Goal: Task Accomplishment & Management: Manage account settings

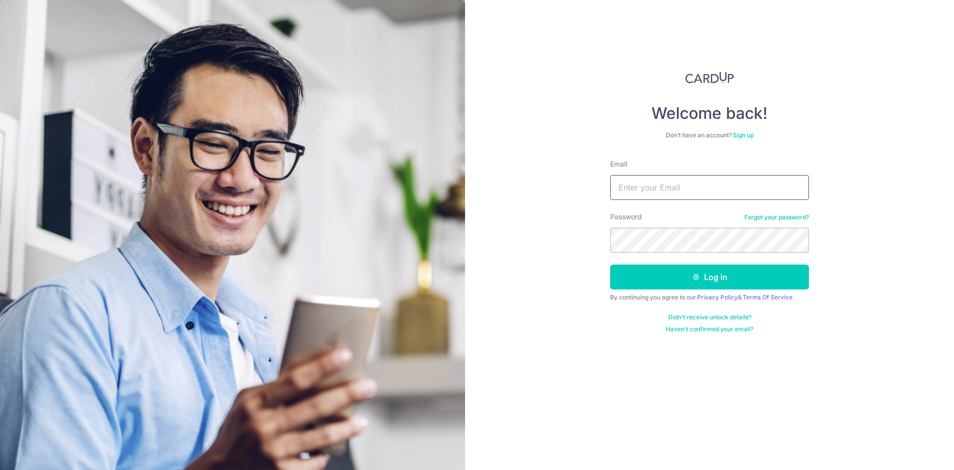
click at [663, 186] on input "Email" at bounding box center [709, 187] width 199 height 25
type input "[PERSON_NAME][EMAIL_ADDRESS][PERSON_NAME][DOMAIN_NAME]"
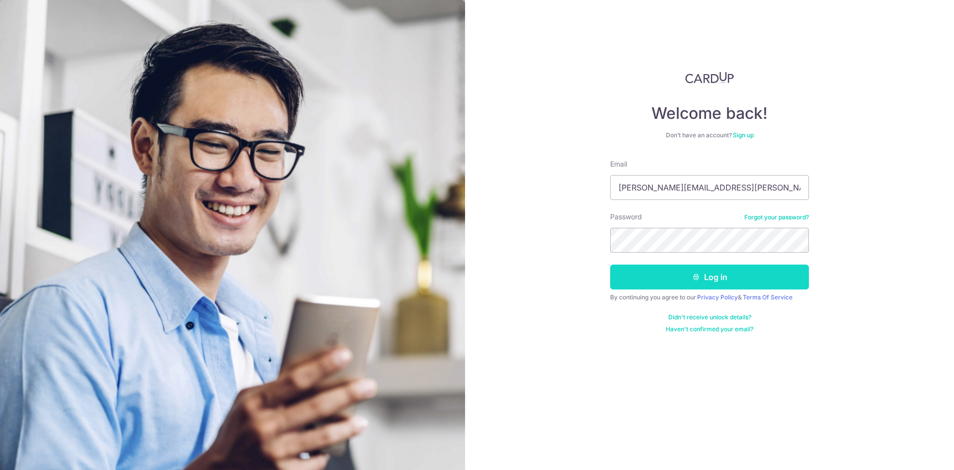
click at [737, 278] on button "Log in" at bounding box center [709, 276] width 199 height 25
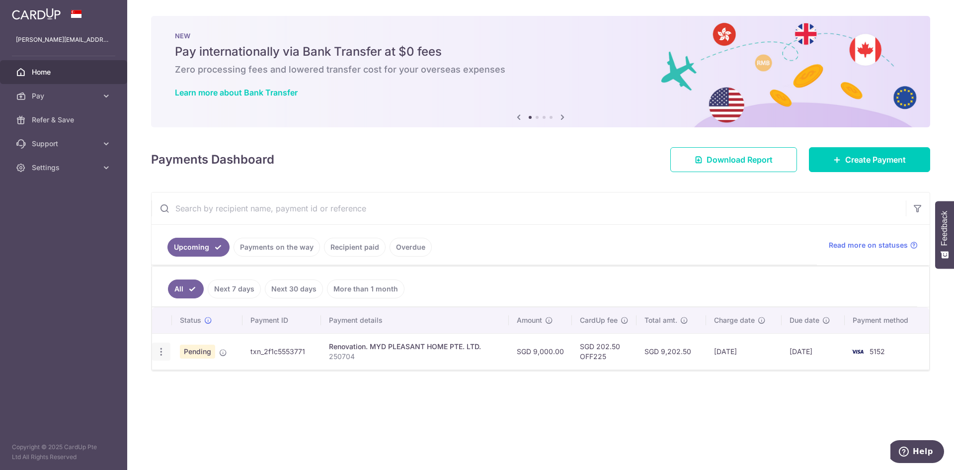
click at [164, 354] on icon "button" at bounding box center [161, 351] width 10 height 10
click at [210, 382] on span "Update payment" at bounding box center [214, 379] width 68 height 12
radio input "true"
type input "9,000.00"
type input "10/09/2025"
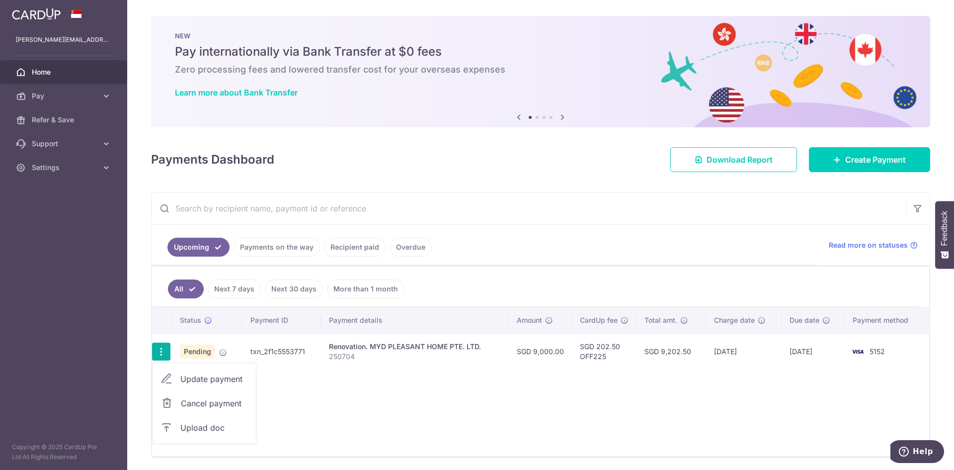
type input "250704"
type input "Invoice 250704 part 2"
type input "OFF225"
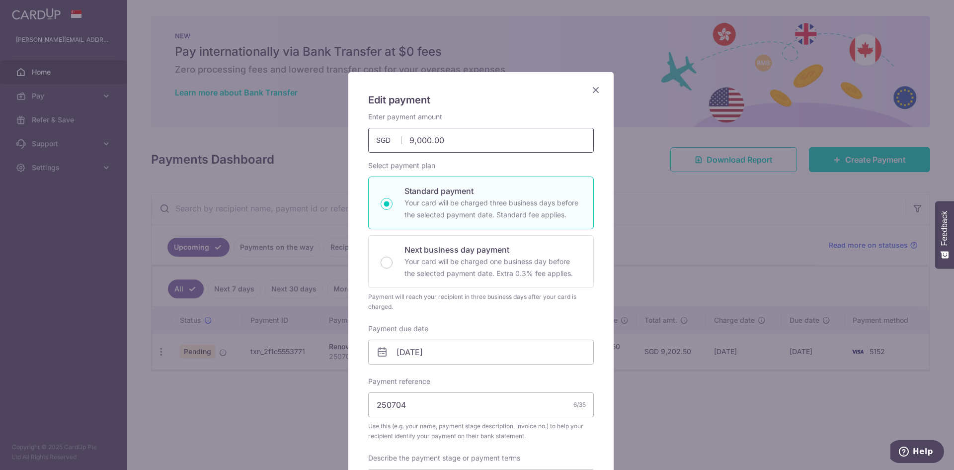
drag, startPoint x: 413, startPoint y: 137, endPoint x: 401, endPoint y: 138, distance: 12.0
click at [401, 138] on input "9,000.00" at bounding box center [481, 140] width 226 height 25
type input "35,000.00"
click at [604, 244] on div "Edit payment By clicking apply, you will make changes to all payments to MYD PL…" at bounding box center [480, 441] width 265 height 738
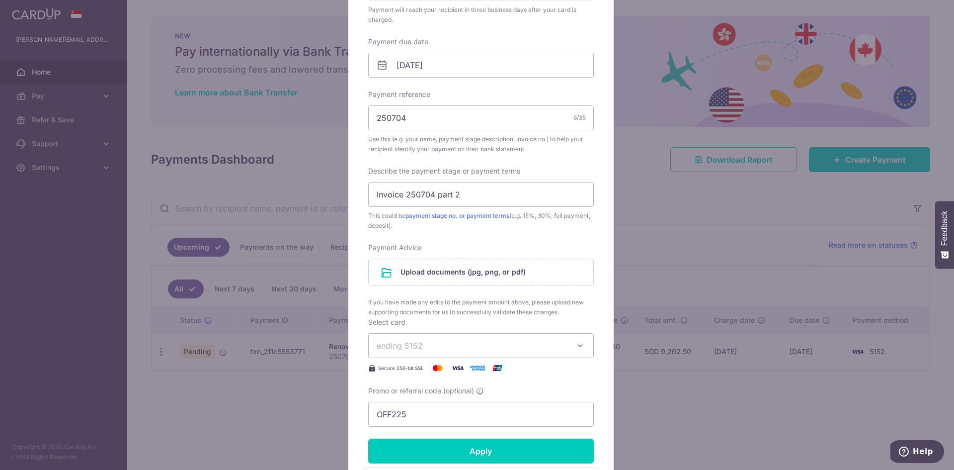
scroll to position [398, 0]
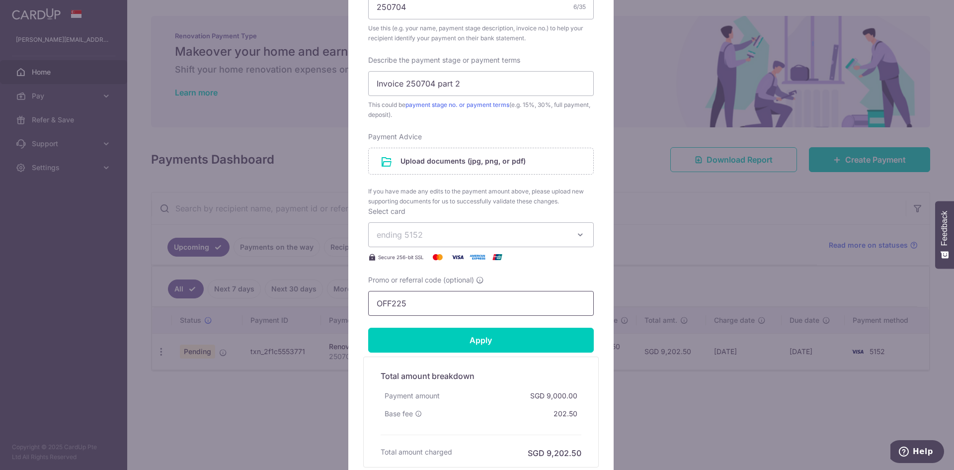
drag, startPoint x: 410, startPoint y: 307, endPoint x: 359, endPoint y: 305, distance: 50.7
click at [359, 305] on div "Edit payment By clicking apply, you will make changes to all payments to MYD PL…" at bounding box center [480, 80] width 265 height 813
paste input "3HOME25R"
type input "3HOME25R"
click at [593, 277] on div "Edit payment By clicking apply, you will make changes to all payments to MYD PL…" at bounding box center [480, 80] width 265 height 813
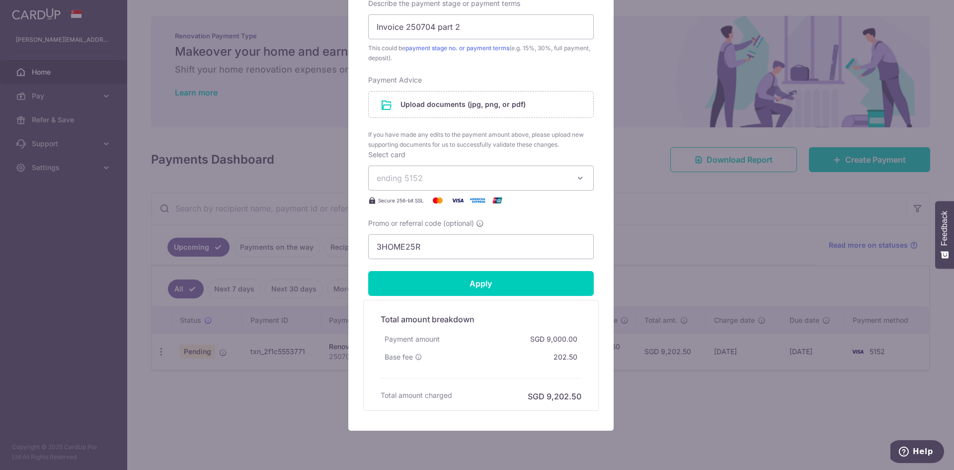
scroll to position [487, 0]
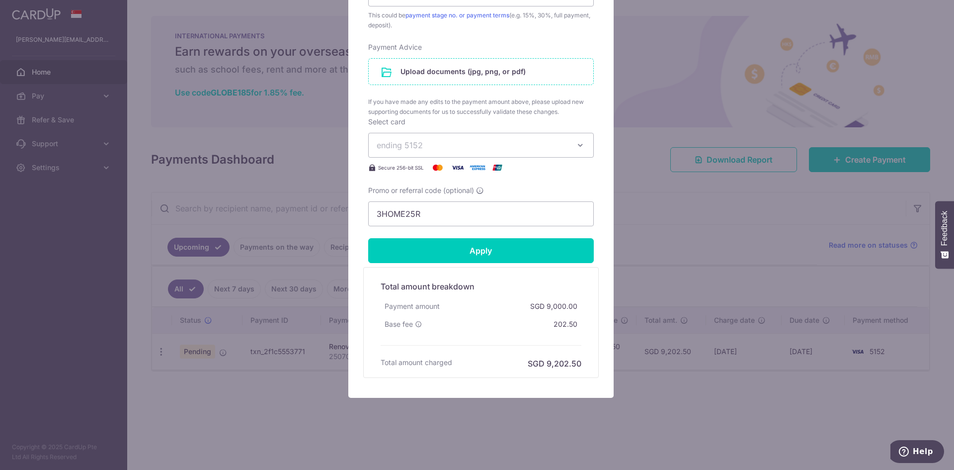
click at [461, 73] on input "file" at bounding box center [481, 72] width 225 height 26
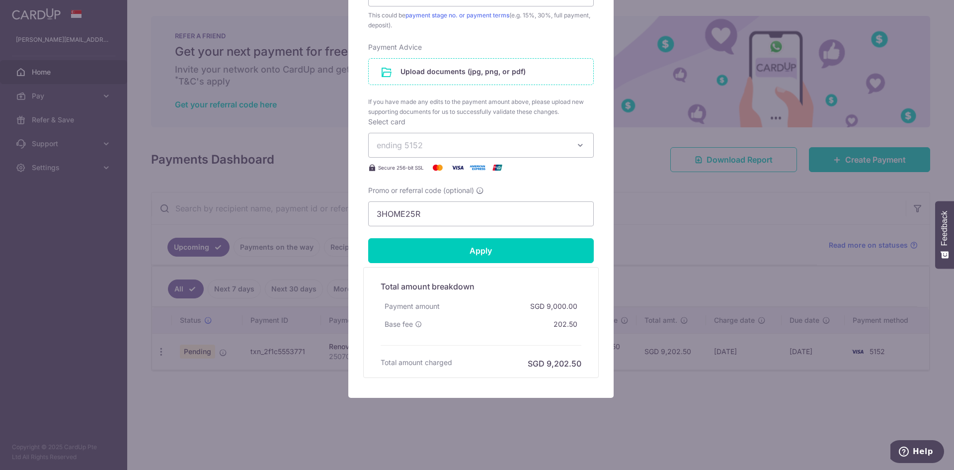
click at [472, 71] on input "file" at bounding box center [481, 72] width 225 height 26
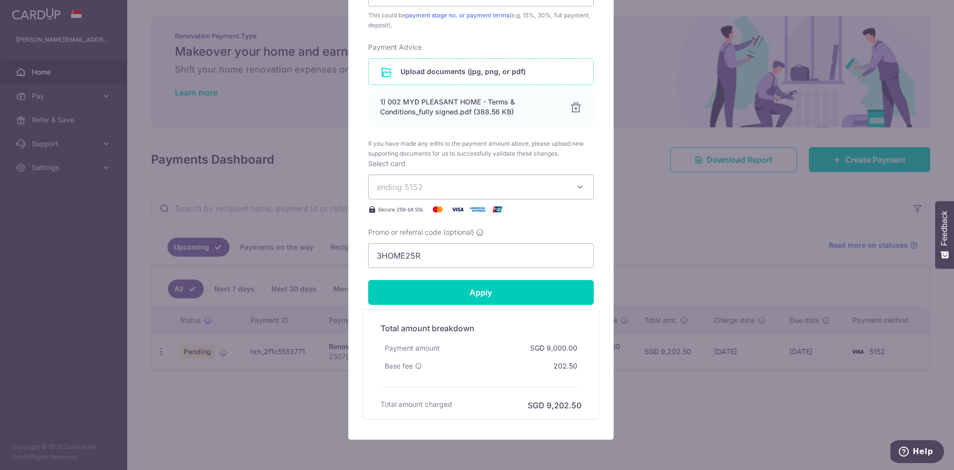
click at [471, 72] on input "file" at bounding box center [481, 72] width 225 height 26
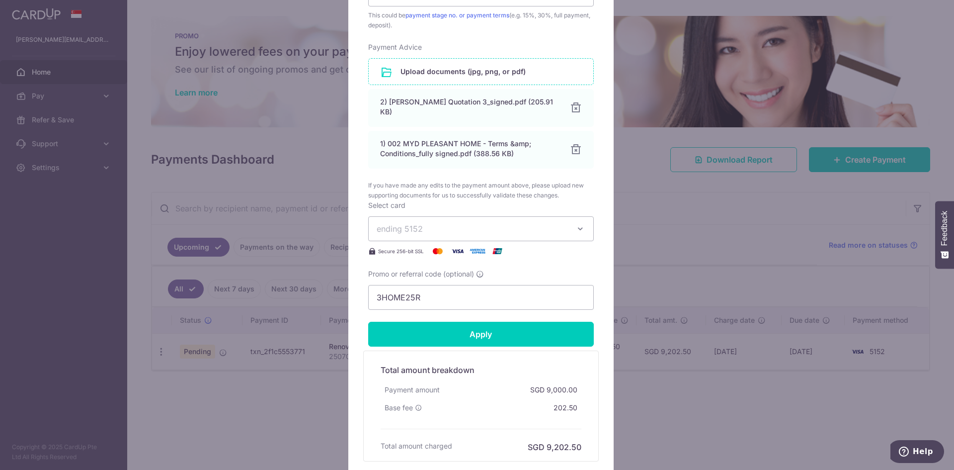
scroll to position [566, 0]
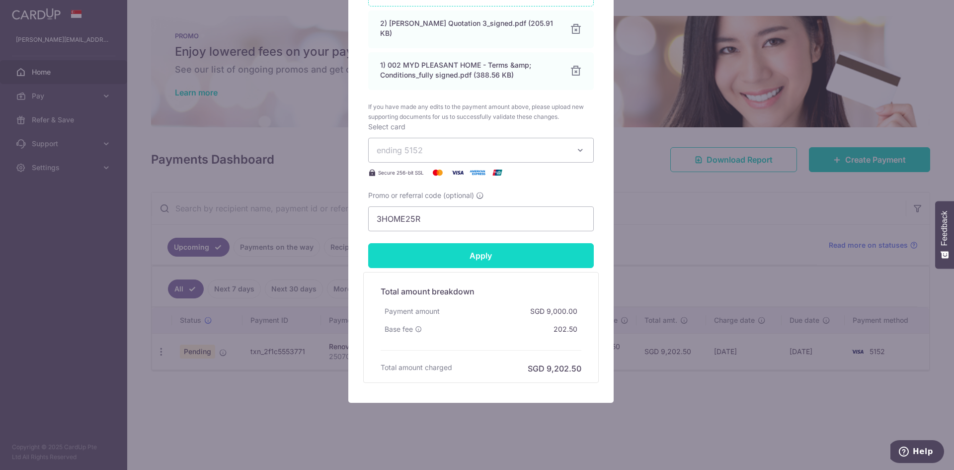
click at [472, 253] on input "Apply" at bounding box center [481, 255] width 226 height 25
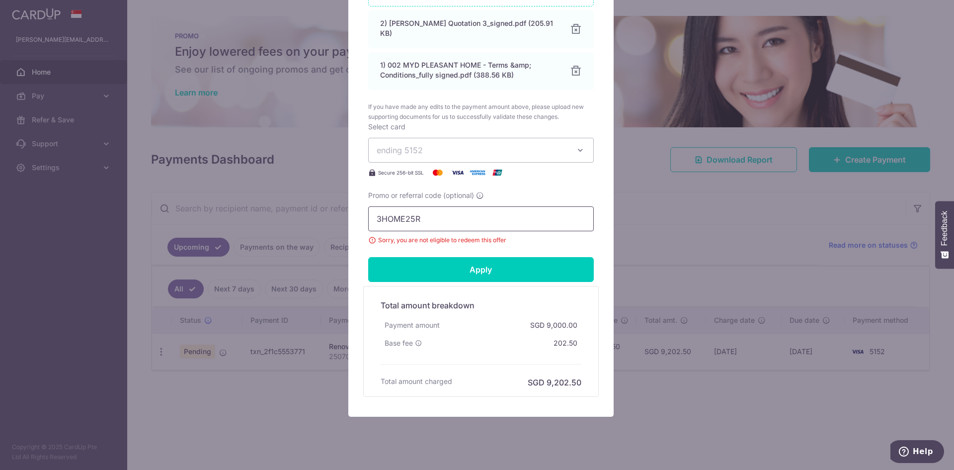
drag, startPoint x: 420, startPoint y: 214, endPoint x: 341, endPoint y: 214, distance: 78.5
click at [341, 214] on div "Edit payment By clicking apply, you will make changes to all payments to MYD PL…" at bounding box center [477, 235] width 954 height 470
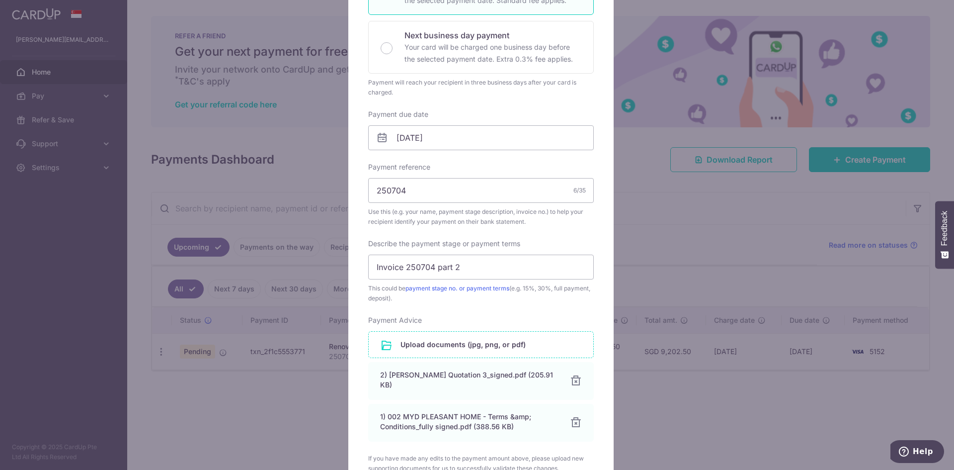
scroll to position [69, 0]
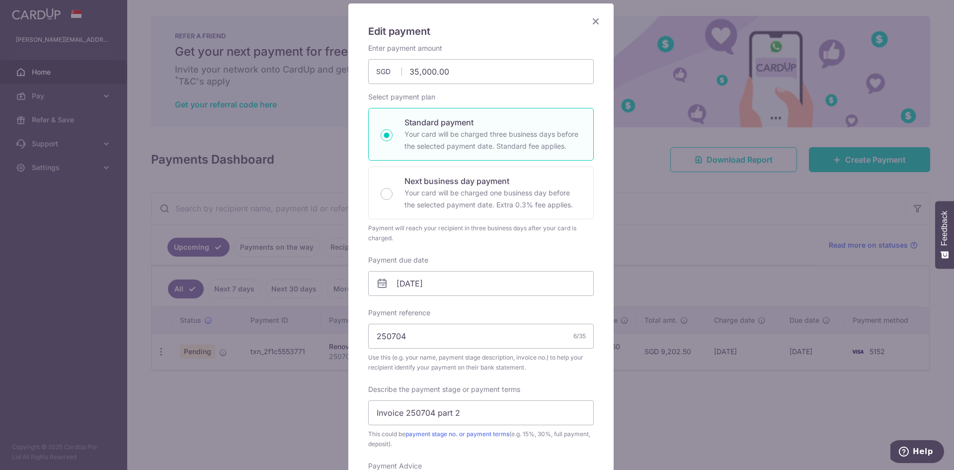
click at [593, 21] on icon "Close" at bounding box center [596, 21] width 12 height 12
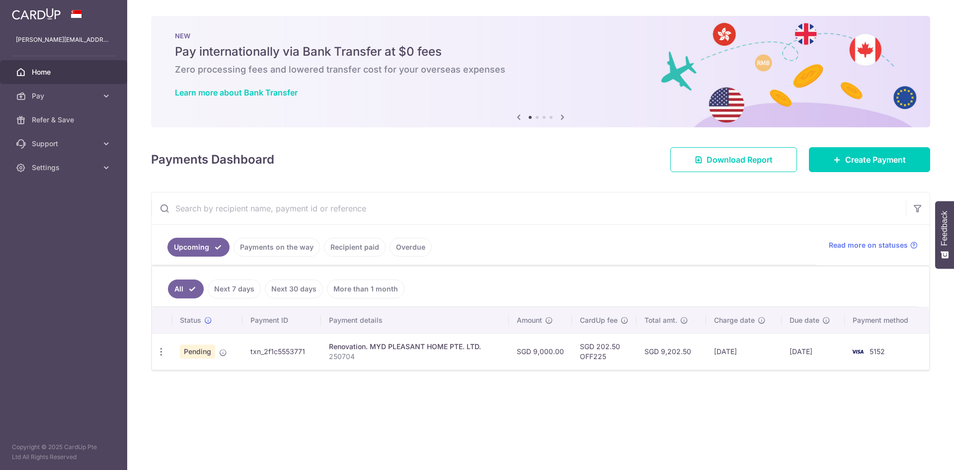
click at [158, 340] on td "Update payment Cancel payment Upload doc" at bounding box center [162, 351] width 20 height 36
click at [158, 354] on icon "button" at bounding box center [161, 351] width 10 height 10
click at [199, 370] on link "Update payment" at bounding box center [204, 379] width 103 height 24
radio input "true"
type input "9,000.00"
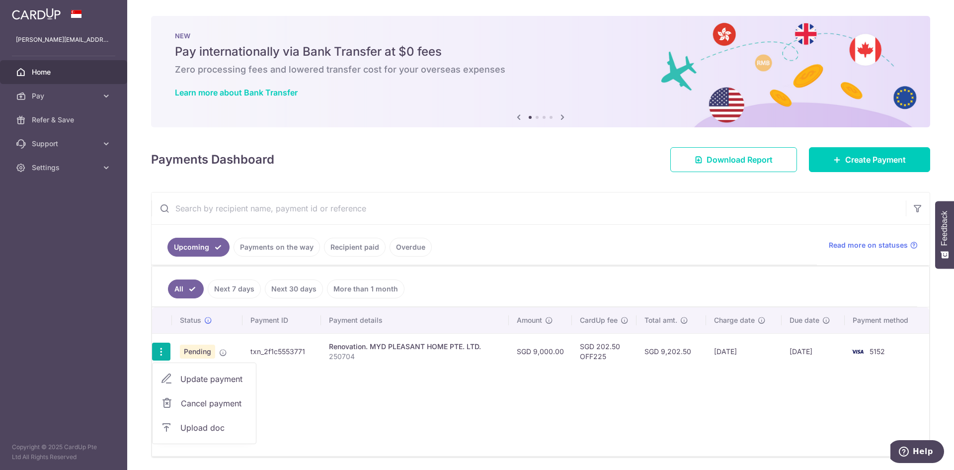
type input "10/09/2025"
type input "250704"
type input "Invoice 250704 part 2"
type input "OFF225"
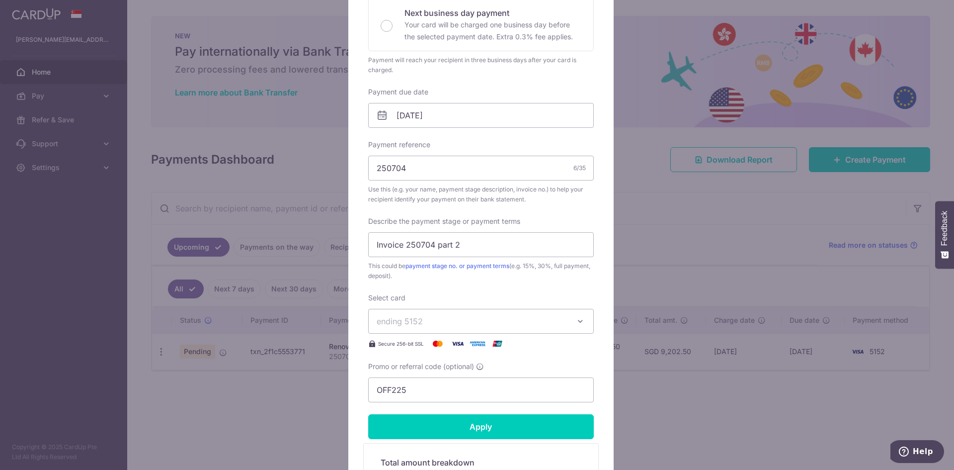
scroll to position [249, 0]
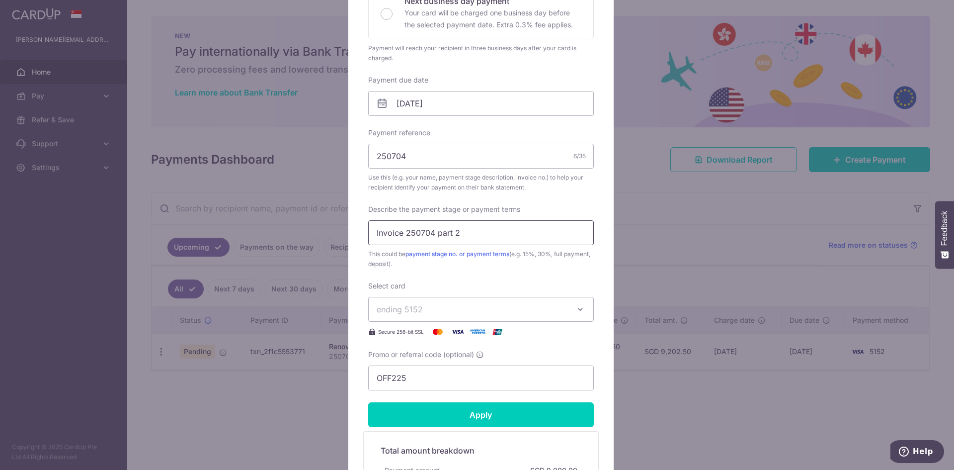
drag, startPoint x: 463, startPoint y: 230, endPoint x: 337, endPoint y: 234, distance: 126.8
click at [339, 233] on div "Edit payment By clicking apply, you will make changes to all payments to MYD PL…" at bounding box center [477, 235] width 954 height 470
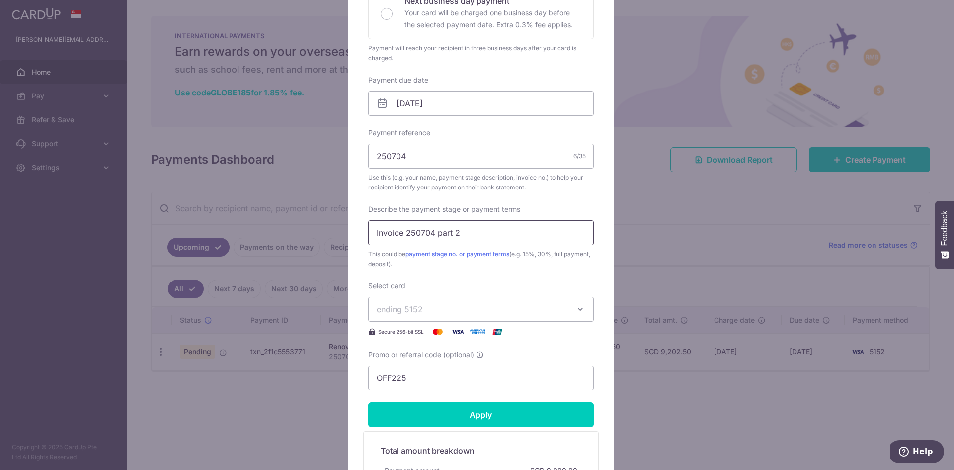
click at [415, 231] on input "Invoice 250704 part 2" at bounding box center [481, 232] width 226 height 25
click at [414, 231] on input "Invoice 250704 part 2" at bounding box center [481, 232] width 226 height 25
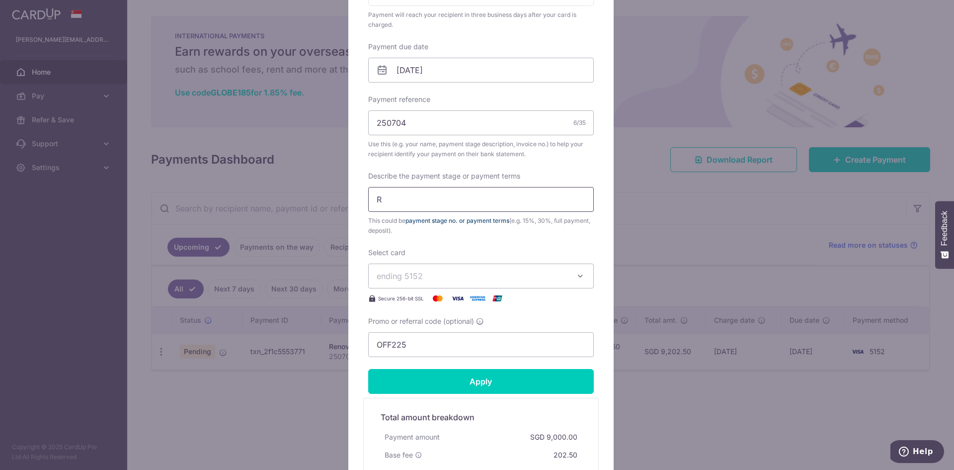
scroll to position [298, 0]
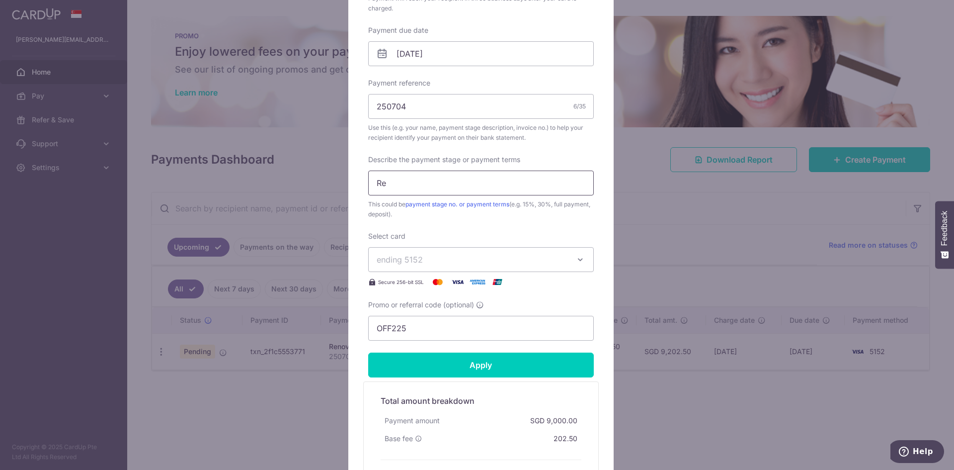
type input "R"
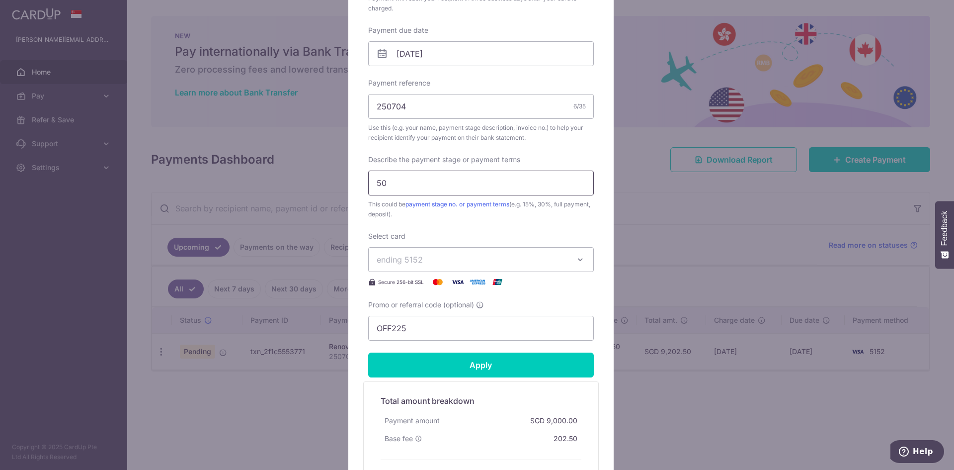
drag, startPoint x: 379, startPoint y: 183, endPoint x: 343, endPoint y: 183, distance: 35.8
click at [343, 183] on div "Edit payment By clicking apply, you will make changes to all payments to MYD PL…" at bounding box center [477, 235] width 954 height 470
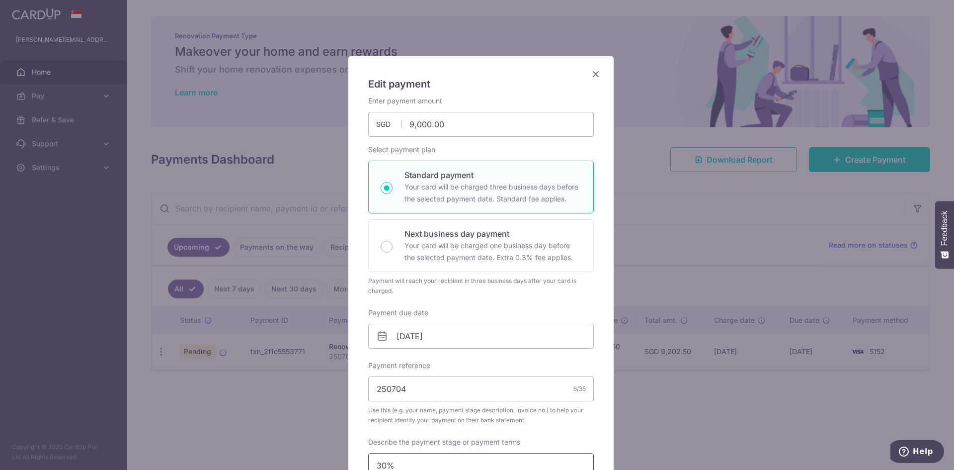
scroll to position [0, 0]
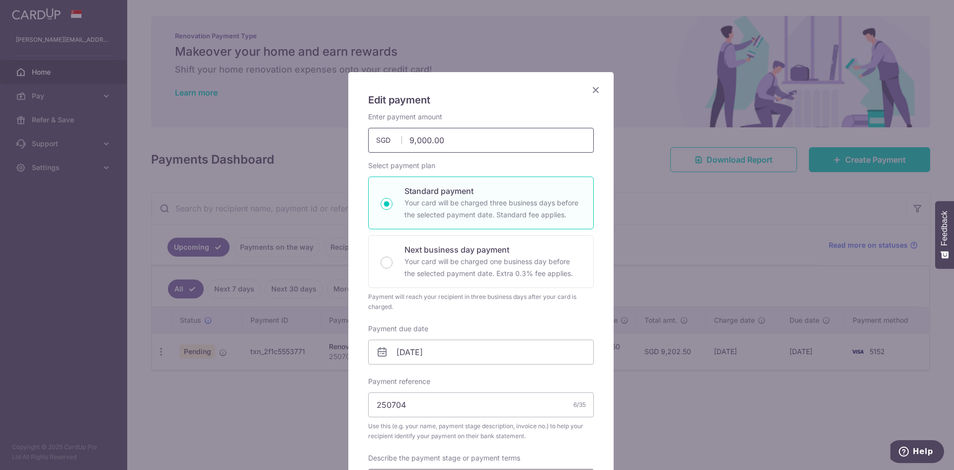
type input "30%"
drag, startPoint x: 412, startPoint y: 141, endPoint x: 403, endPoint y: 141, distance: 8.5
click at [403, 141] on input "9,000.00" at bounding box center [481, 140] width 226 height 25
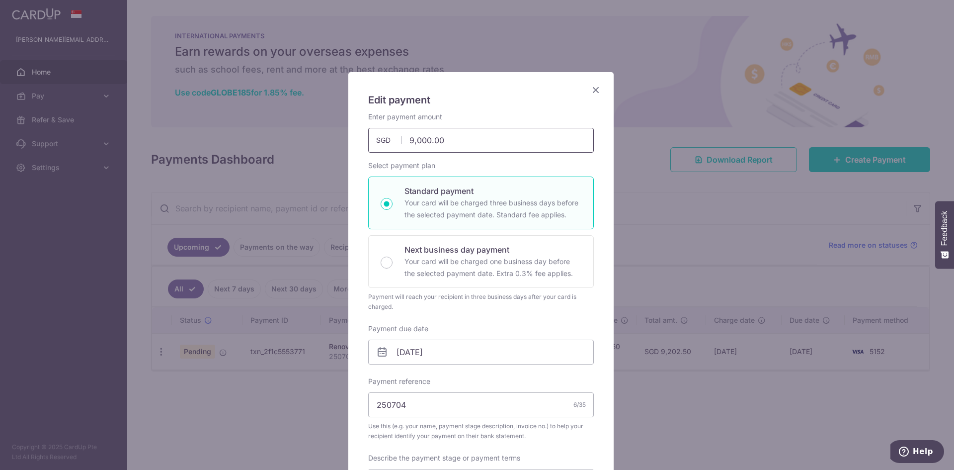
click at [404, 142] on input "9,000.00" at bounding box center [481, 140] width 226 height 25
type input "35,000.00"
click at [598, 267] on div "Edit payment By clicking apply, you will make changes to all payments to MYD PL…" at bounding box center [480, 441] width 265 height 738
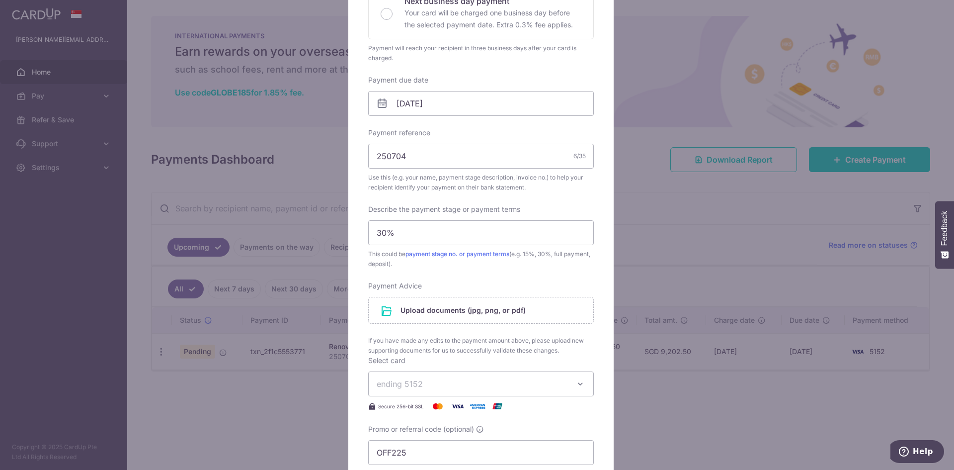
scroll to position [298, 0]
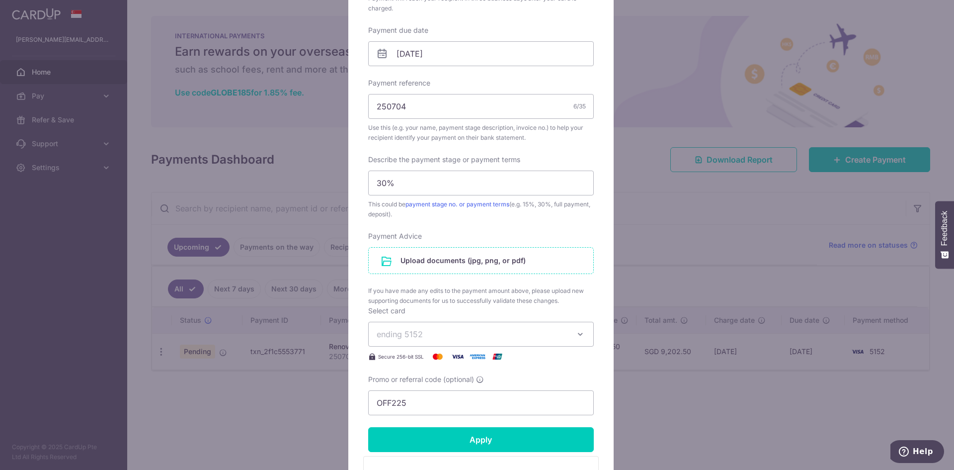
click at [458, 262] on input "file" at bounding box center [481, 261] width 225 height 26
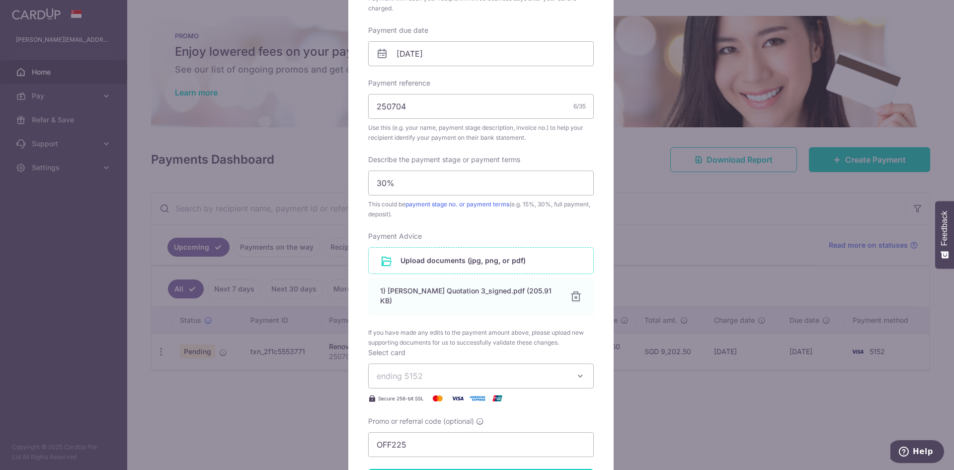
click at [448, 258] on input "file" at bounding box center [481, 261] width 225 height 26
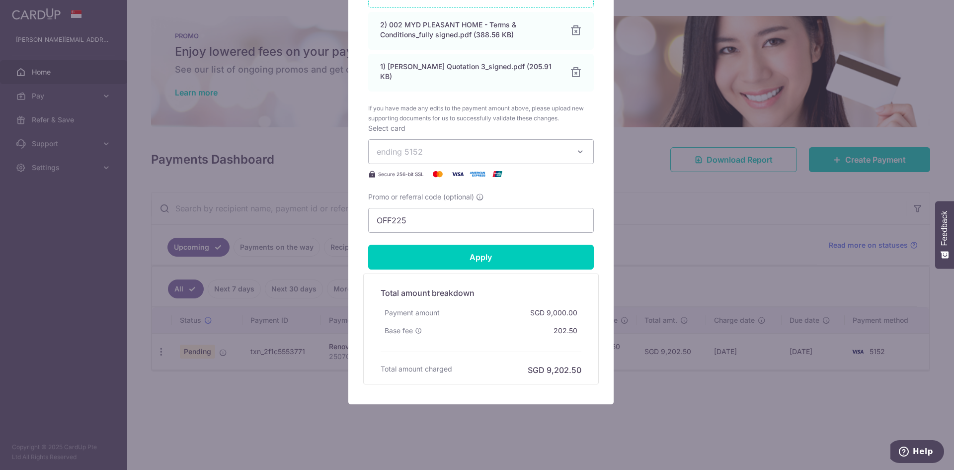
scroll to position [566, 0]
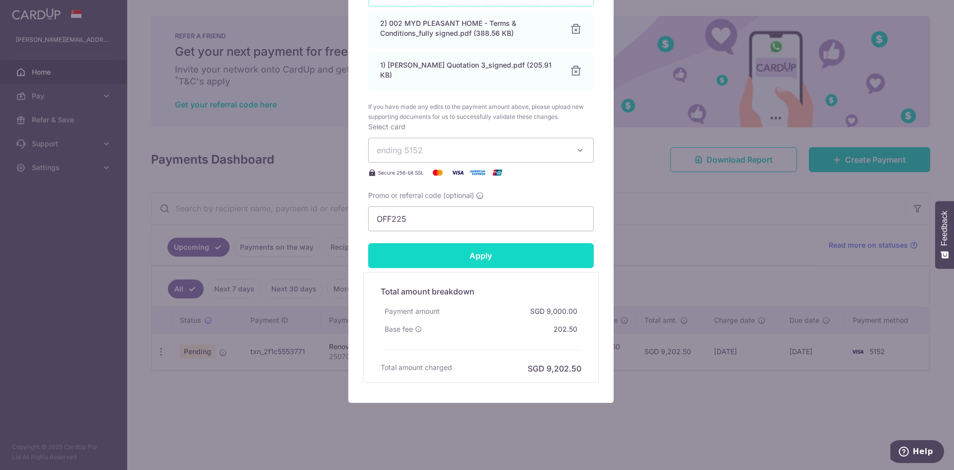
click at [421, 250] on input "Apply" at bounding box center [481, 255] width 226 height 25
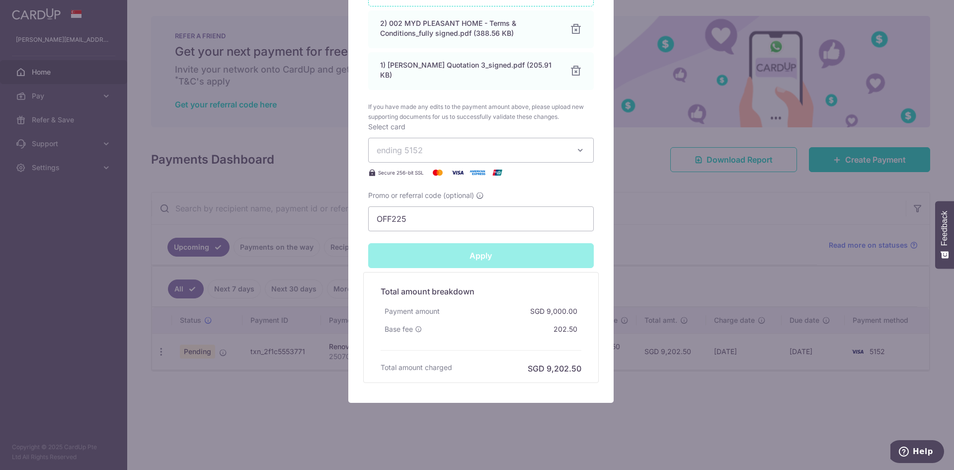
type input "Successfully Applied"
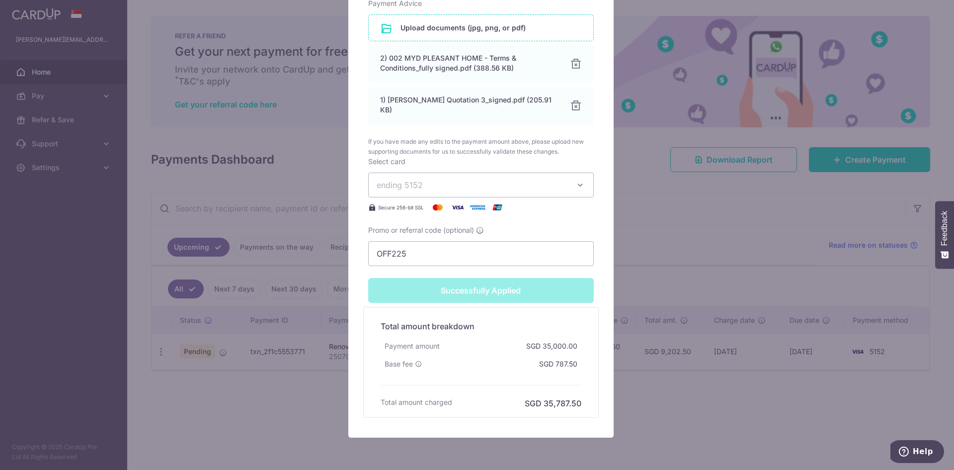
scroll to position [600, 0]
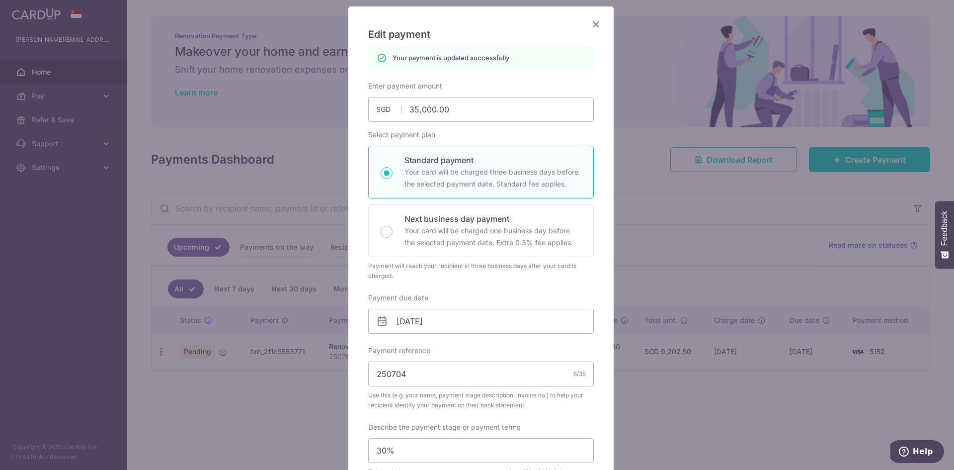
scroll to position [54, 0]
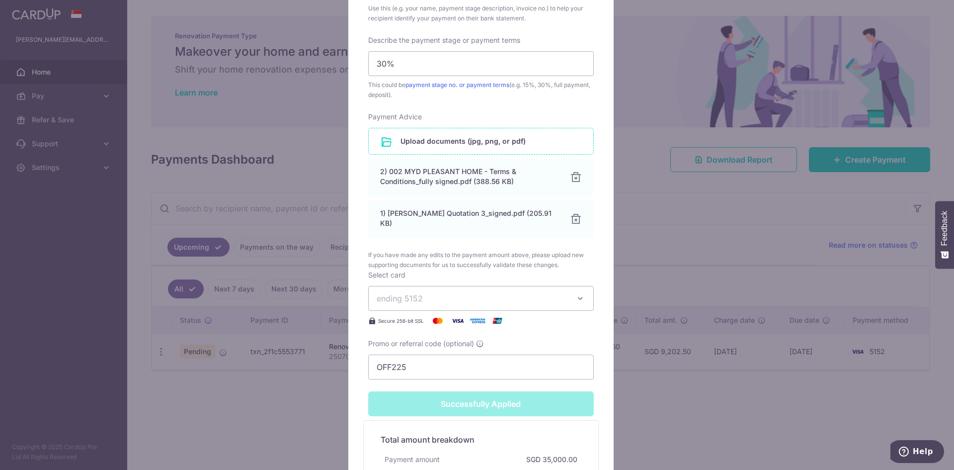
scroll to position [451, 0]
click at [634, 183] on div "Edit payment By clicking apply, you will make changes to all payments to MYD PL…" at bounding box center [477, 235] width 954 height 470
